Goal: Information Seeking & Learning: Learn about a topic

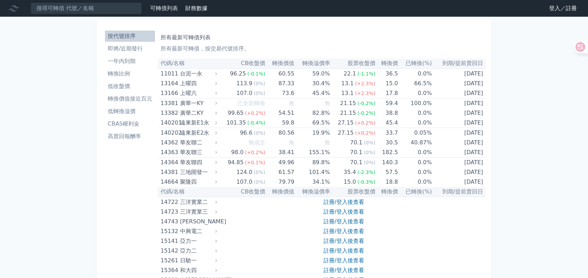
click at [111, 100] on li "轉換價值接近百元" at bounding box center [130, 99] width 50 height 8
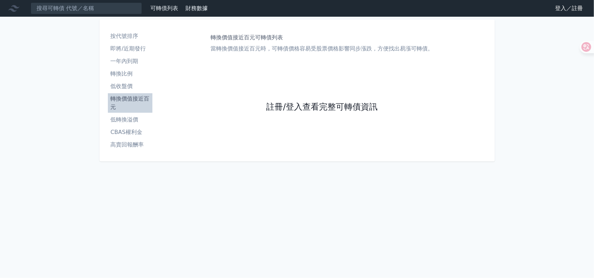
click at [299, 110] on link "註冊/登入查看完整可轉債資訊" at bounding box center [321, 107] width 111 height 11
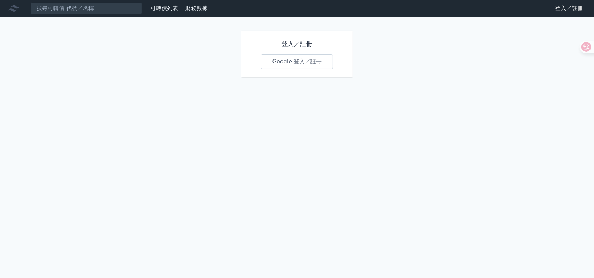
click at [163, 10] on link "可轉債列表" at bounding box center [164, 8] width 28 height 7
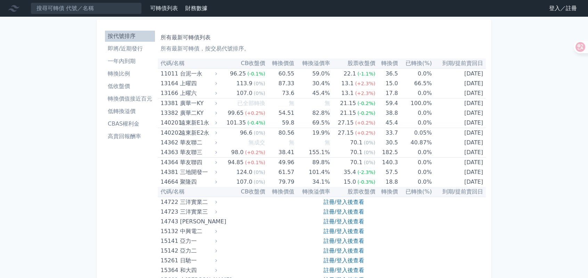
click at [550, 10] on link "登入／註冊" at bounding box center [563, 8] width 39 height 11
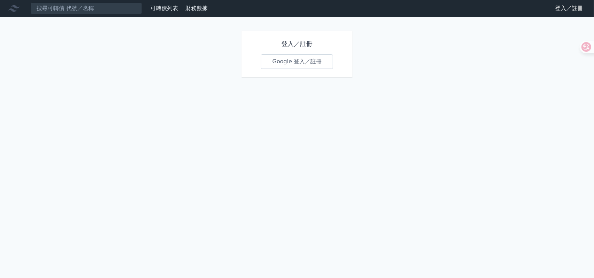
click at [319, 64] on link "Google 登入／註冊" at bounding box center [297, 61] width 72 height 15
click at [304, 45] on h1 "登入／註冊" at bounding box center [297, 44] width 72 height 10
drag, startPoint x: 306, startPoint y: 43, endPoint x: 282, endPoint y: 41, distance: 23.4
click at [304, 43] on h1 "登入／註冊" at bounding box center [297, 44] width 72 height 10
click at [282, 41] on h1 "登入／註冊" at bounding box center [297, 44] width 72 height 10
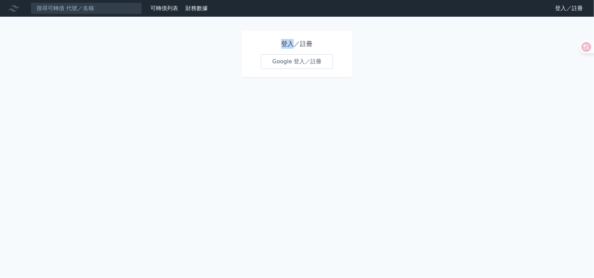
click at [282, 41] on h1 "登入／註冊" at bounding box center [297, 44] width 72 height 10
click at [312, 61] on link "Google 登入／註冊" at bounding box center [297, 61] width 72 height 15
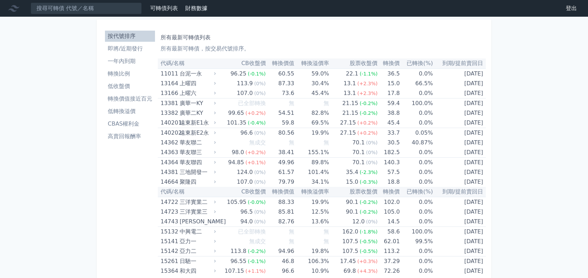
drag, startPoint x: 0, startPoint y: 0, endPoint x: 116, endPoint y: 105, distance: 156.6
click at [122, 99] on li "轉換價值接近百元" at bounding box center [130, 99] width 50 height 8
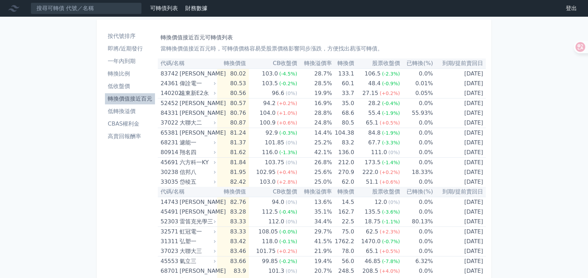
drag, startPoint x: 171, startPoint y: 0, endPoint x: 0, endPoint y: 102, distance: 198.6
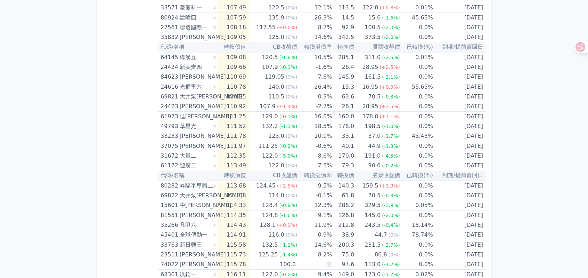
scroll to position [1357, 0]
